Goal: Information Seeking & Learning: Learn about a topic

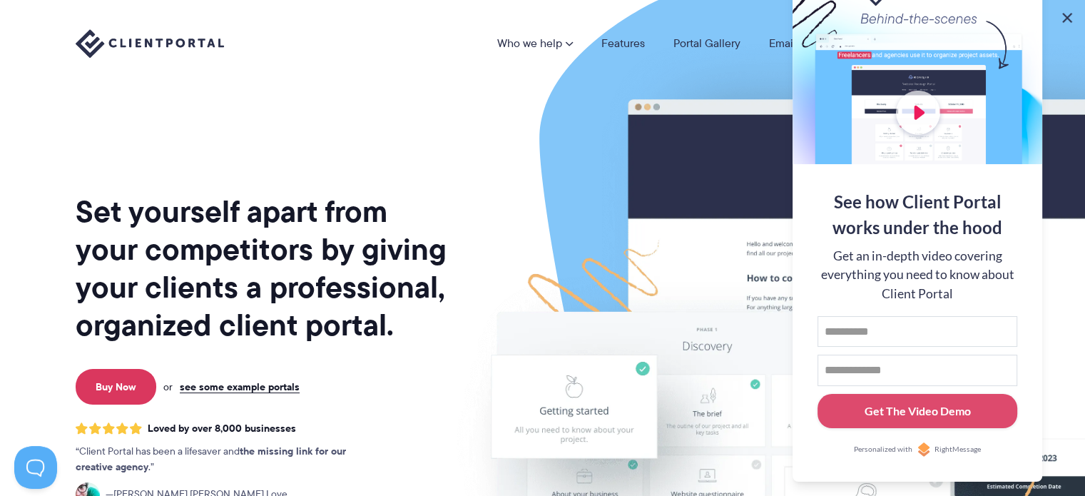
click at [1069, 17] on button at bounding box center [1067, 17] width 17 height 17
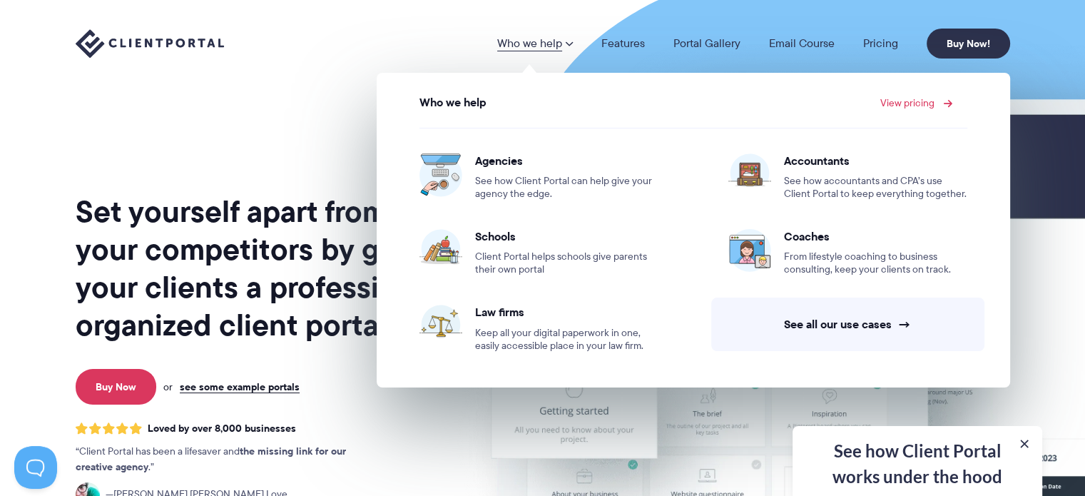
click at [931, 100] on link "View pricing" at bounding box center [915, 103] width 69 height 10
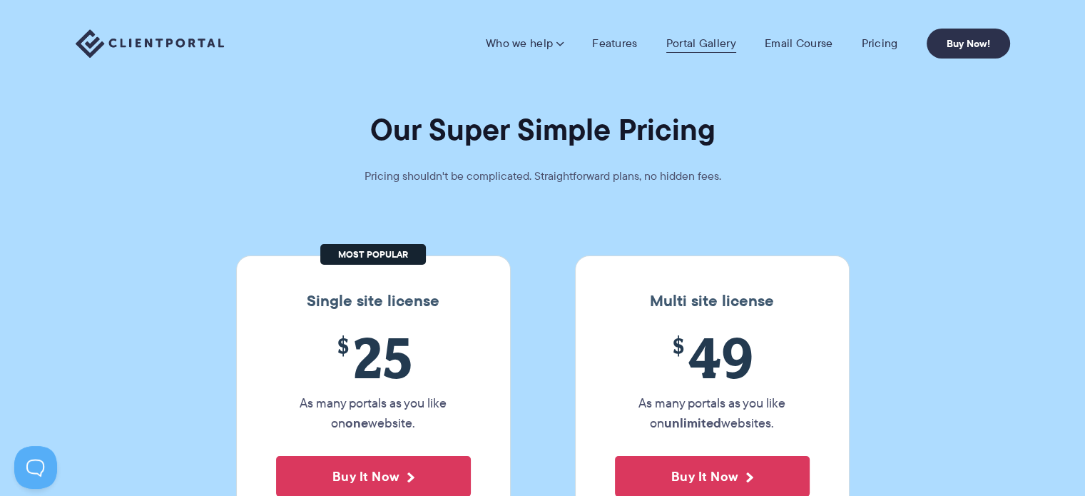
click at [724, 41] on link "Portal Gallery" at bounding box center [702, 43] width 70 height 14
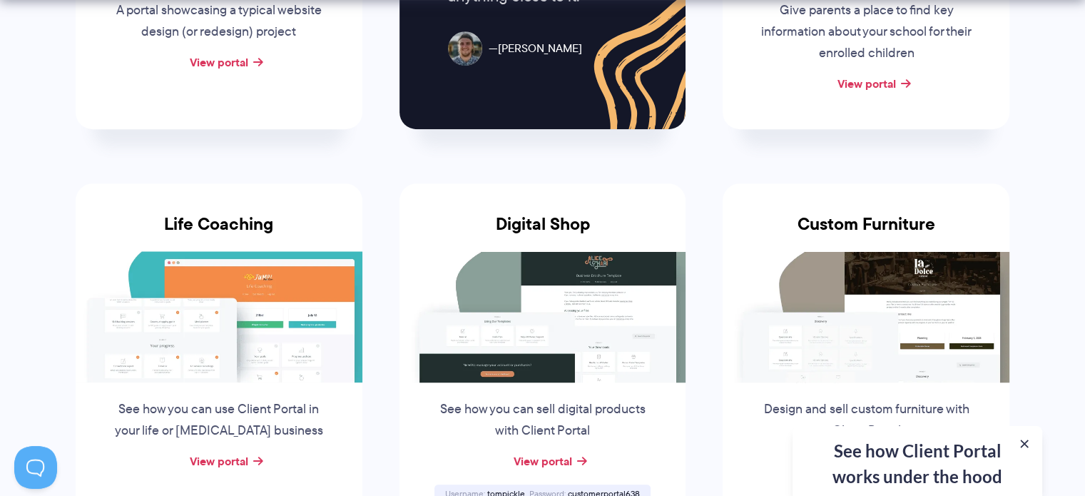
scroll to position [999, 0]
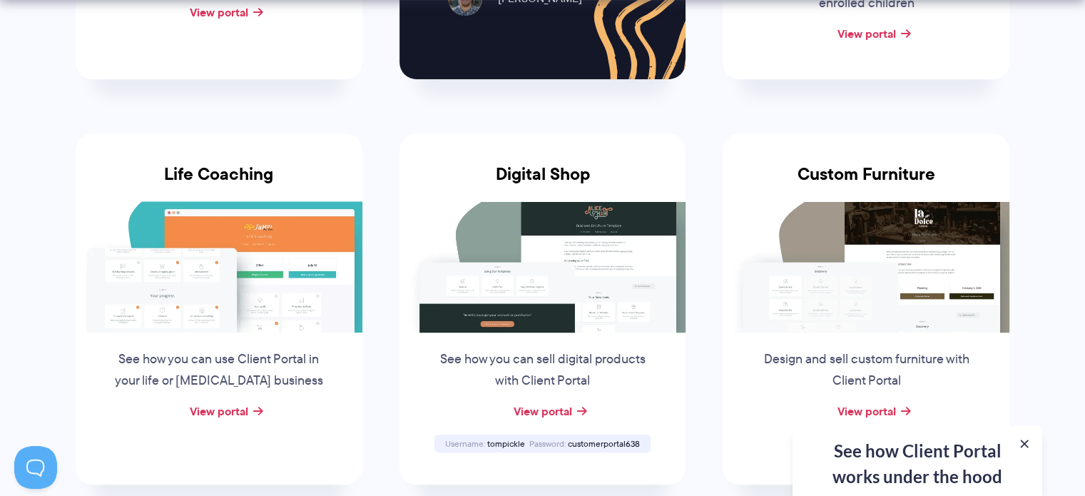
click at [257, 225] on img at bounding box center [219, 266] width 287 height 131
click at [223, 414] on link "View portal" at bounding box center [219, 410] width 59 height 17
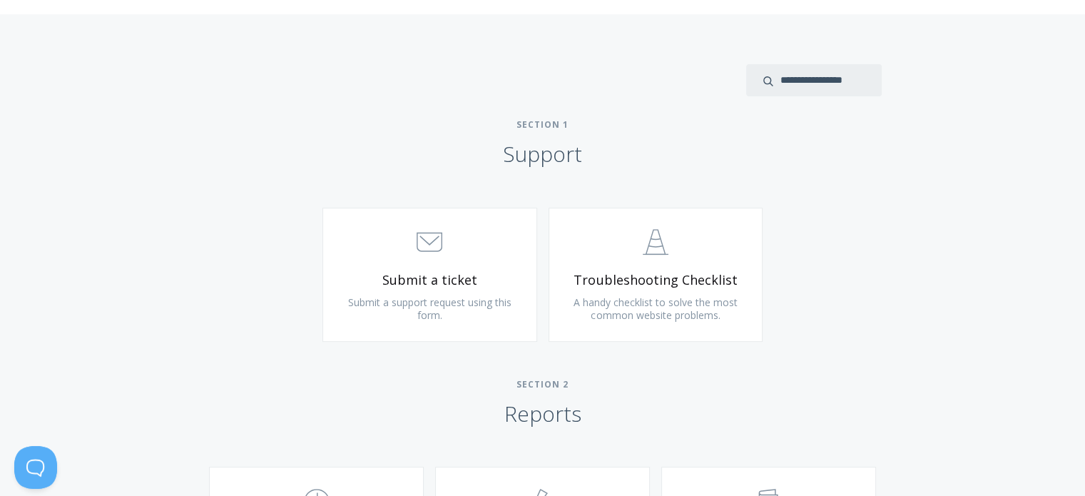
scroll to position [571, 0]
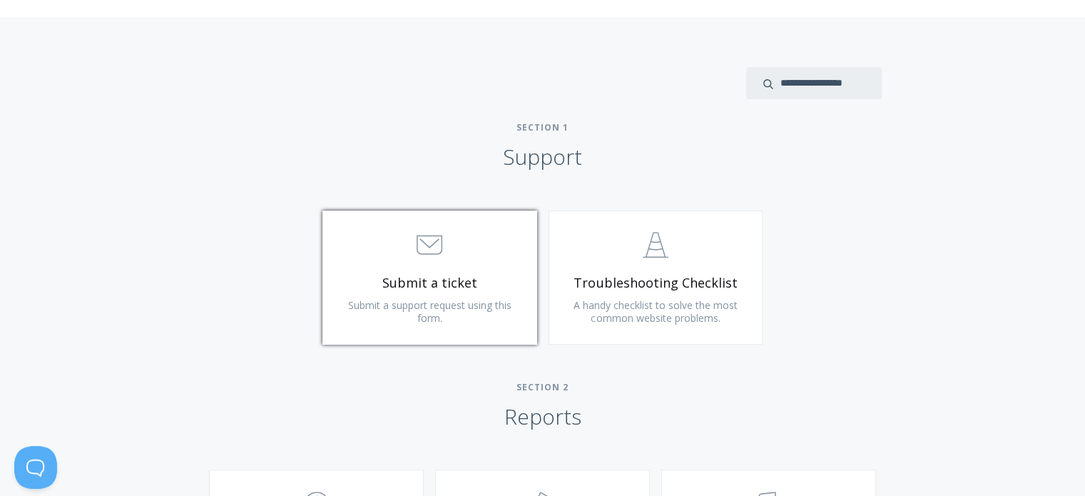
click at [425, 230] on span ".st0{fill:none;stroke:#000000;stroke-width:2;stroke-miterlimit:10;} 3. Communic…" at bounding box center [430, 244] width 26 height 28
